Goal: Task Accomplishment & Management: Manage account settings

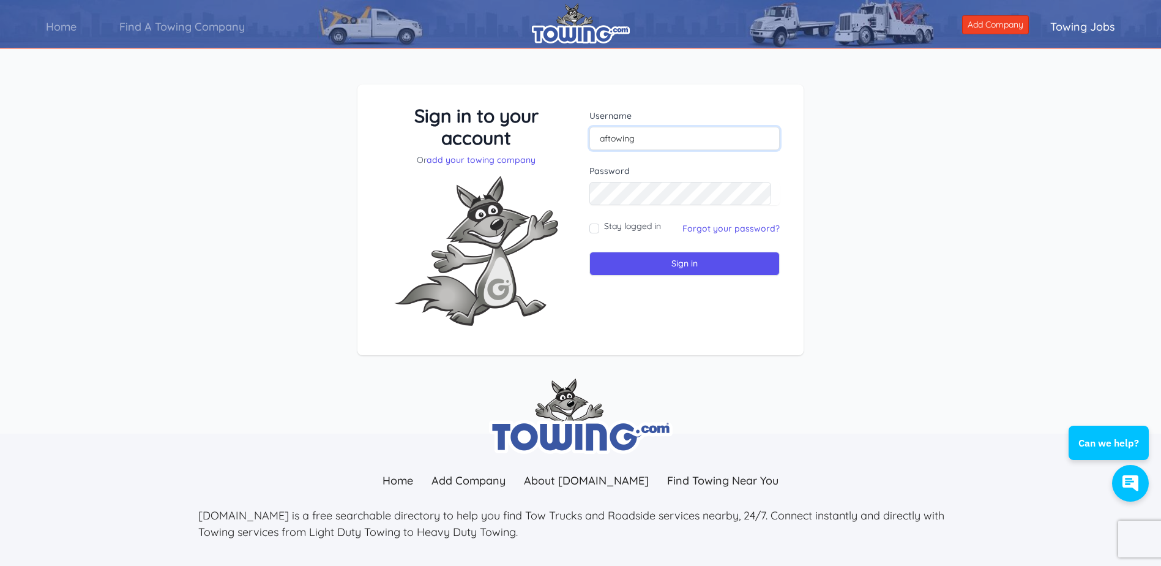
click at [658, 144] on input "aftowing" at bounding box center [684, 138] width 190 height 23
click at [263, 261] on div "Sign in to your account Or add your towing company Username aftowing Sign in" at bounding box center [580, 229] width 1161 height 349
